Goal: Register for event/course

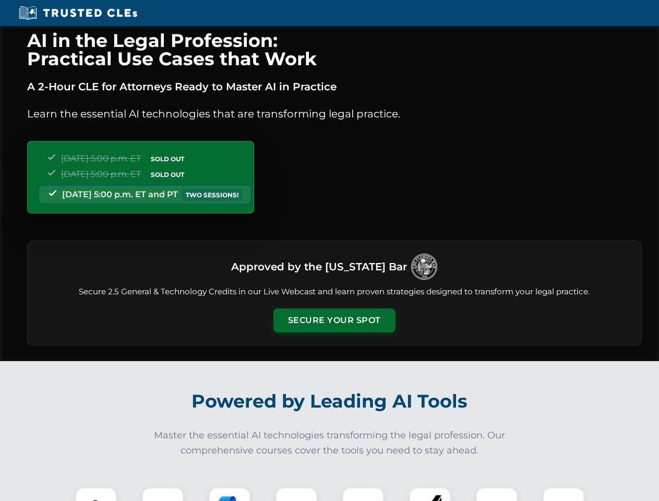
click at [334, 320] on button "Secure Your Spot" at bounding box center [334, 320] width 122 height 24
click at [96, 494] on img at bounding box center [96, 508] width 30 height 30
click at [163, 494] on div at bounding box center [163, 508] width 42 height 42
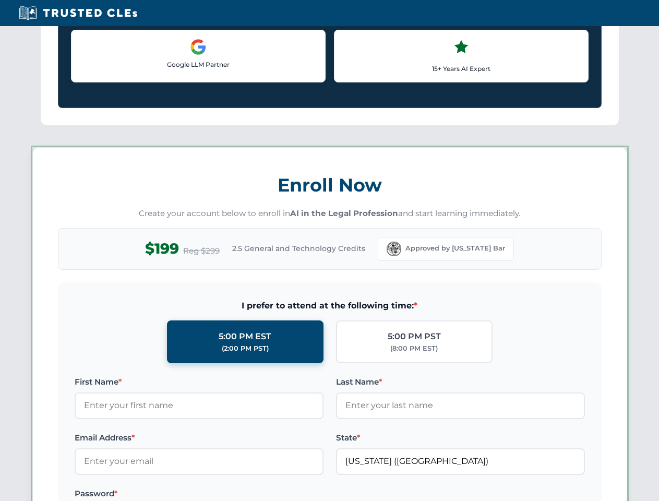
click at [296, 494] on label "Password *" at bounding box center [199, 493] width 249 height 13
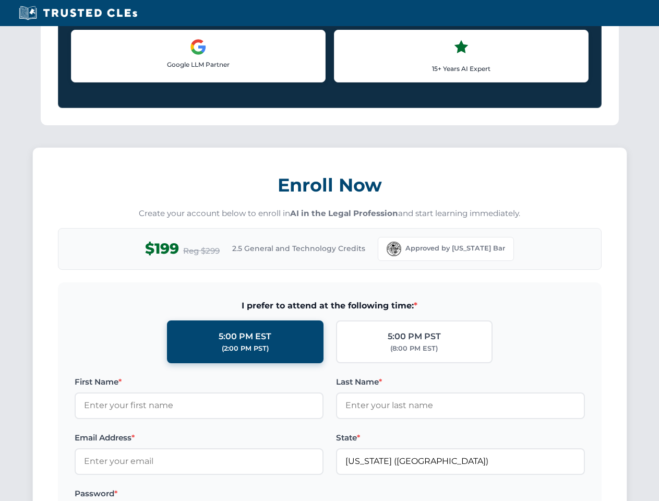
scroll to position [1024, 0]
